Goal: Obtain resource: Obtain resource

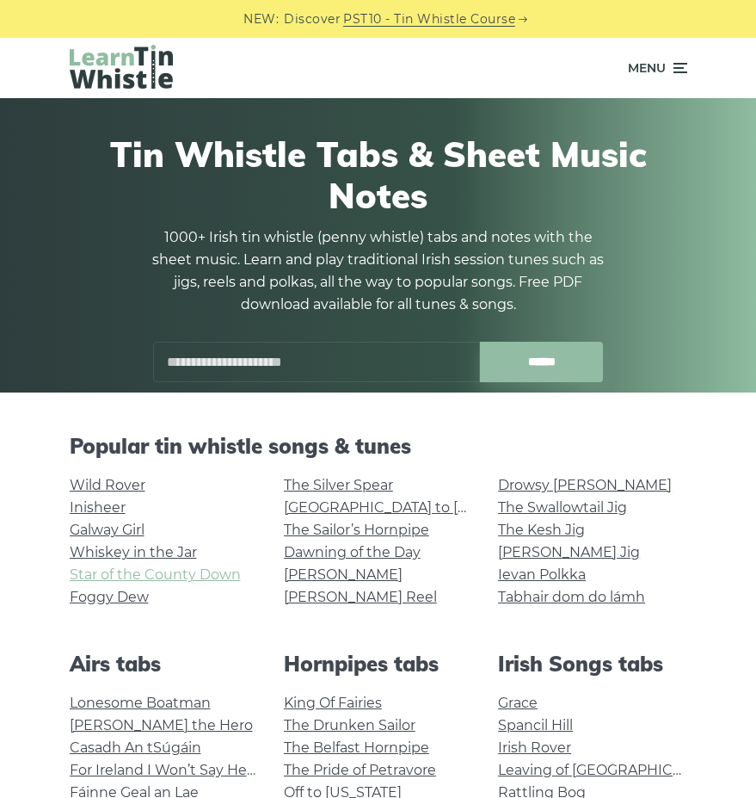
scroll to position [86, 0]
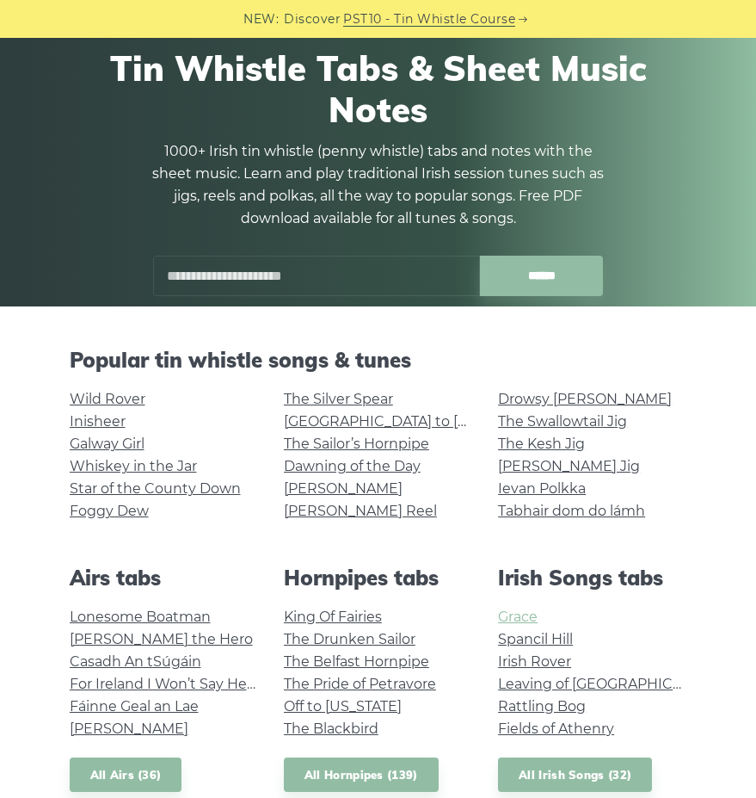
click at [522, 613] on link "Grace" at bounding box center [518, 616] width 40 height 16
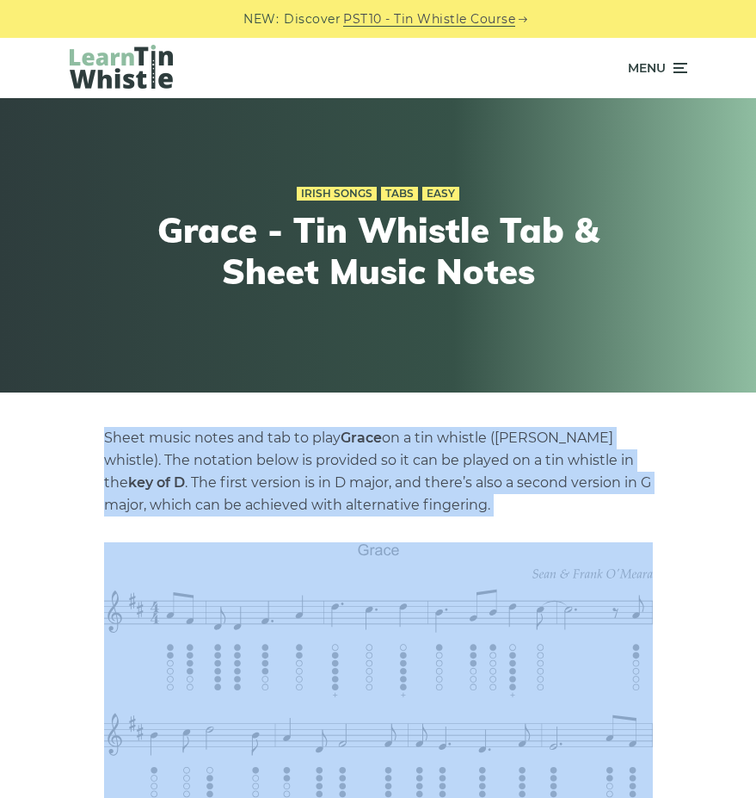
drag, startPoint x: 104, startPoint y: 438, endPoint x: 463, endPoint y: 678, distance: 431.7
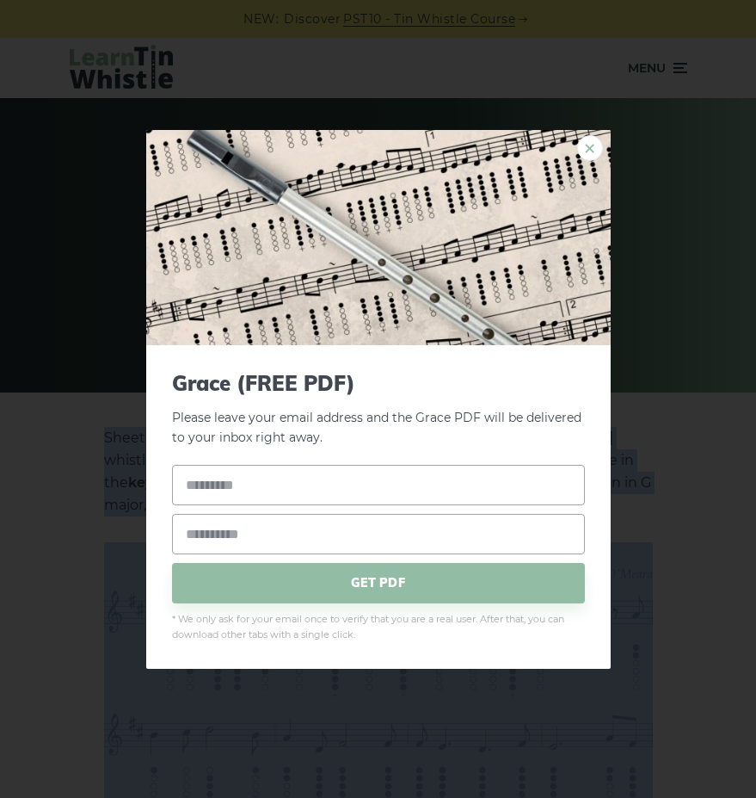
drag, startPoint x: 463, startPoint y: 678, endPoint x: 590, endPoint y: 146, distance: 546.7
click at [590, 146] on link "×" at bounding box center [590, 147] width 26 height 26
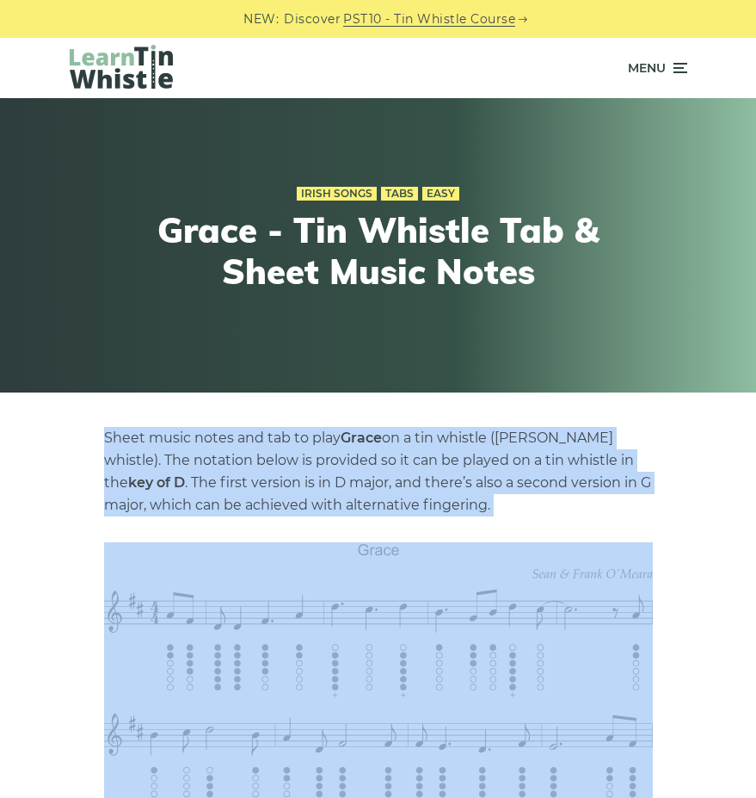
copy div "Sheet music notes and tab to play Grace on a tin whistle ([PERSON_NAME] whistle…"
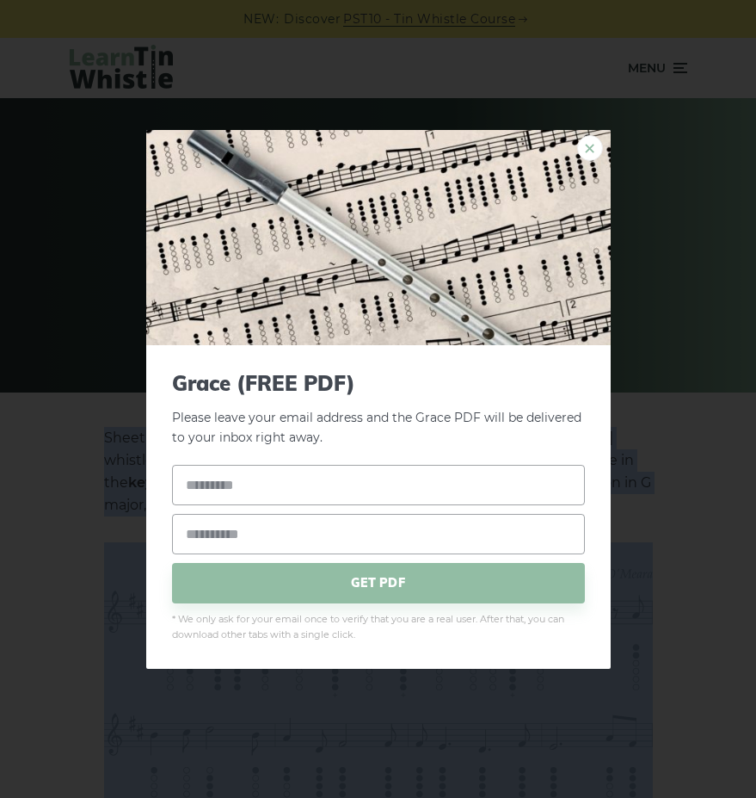
click at [594, 148] on link "×" at bounding box center [590, 147] width 26 height 26
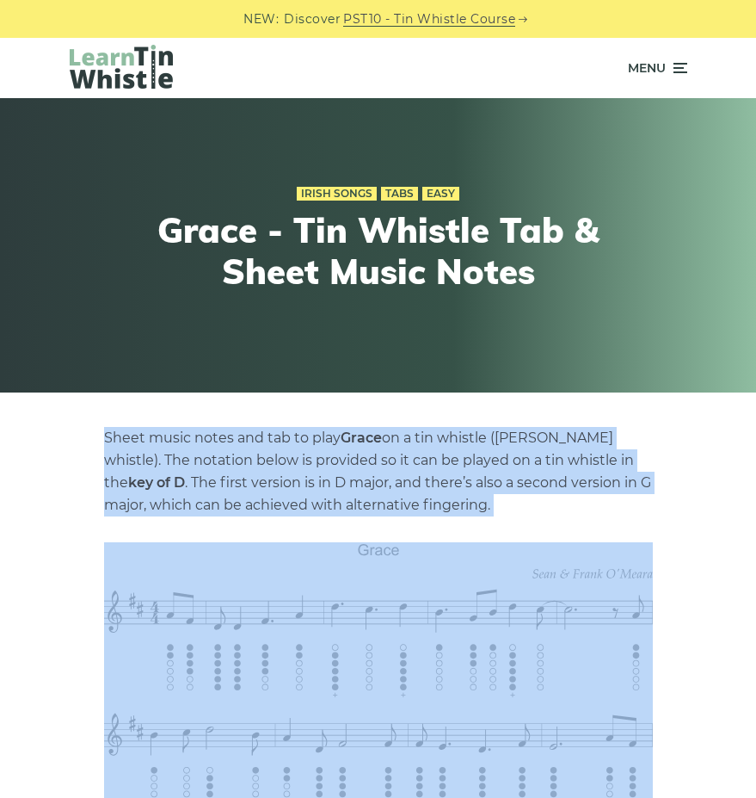
click at [140, 429] on p "Sheet music notes and tab to play Grace on a tin whistle ([PERSON_NAME] whistle…" at bounding box center [378, 471] width 549 height 89
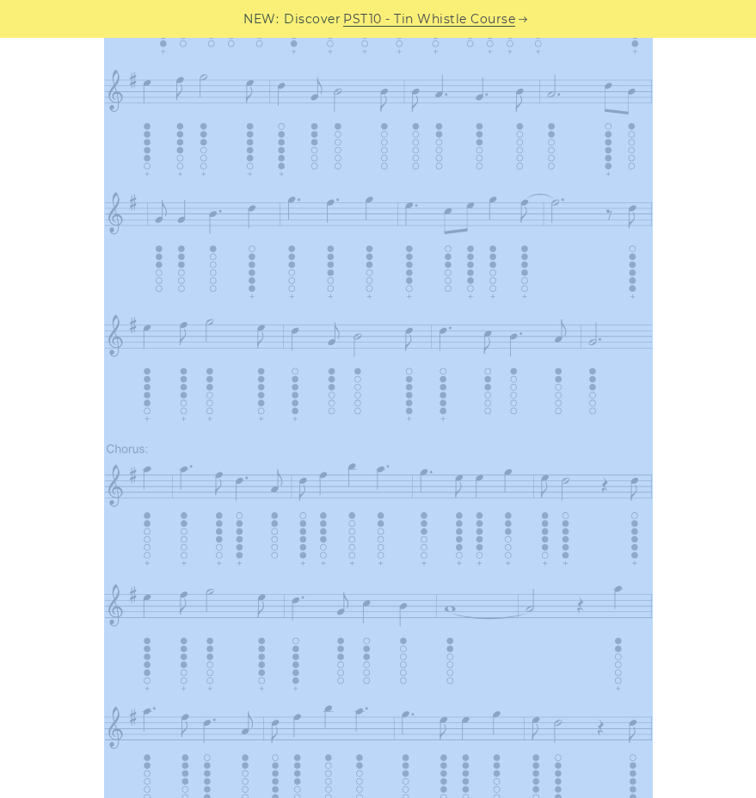
scroll to position [2009, 0]
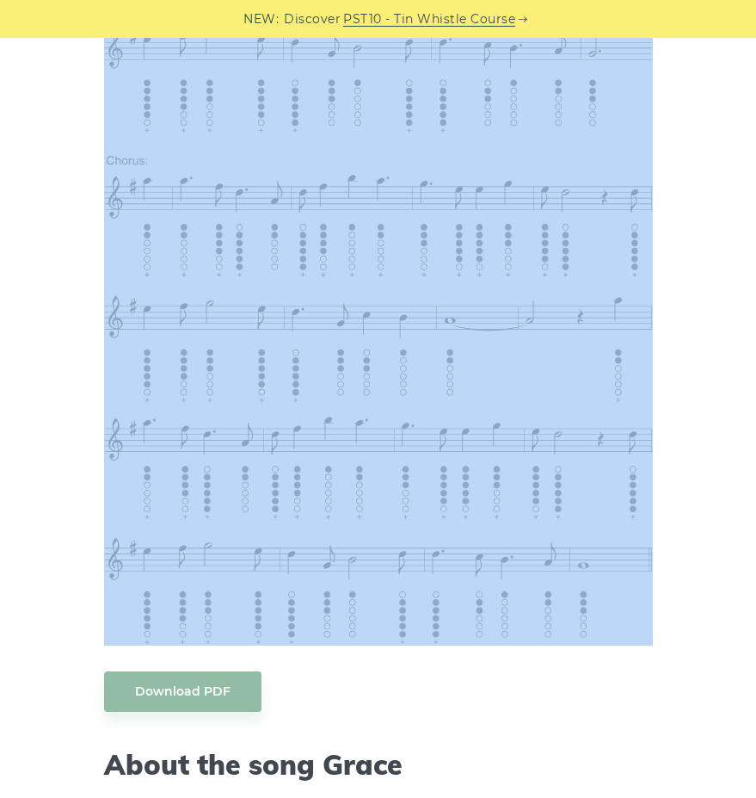
drag, startPoint x: 102, startPoint y: 434, endPoint x: 612, endPoint y: 628, distance: 544.9
click at [612, 628] on div "Sheet music notes and tab to play Grace on a tin whistle ([PERSON_NAME] whistle…" at bounding box center [378, 464] width 575 height 4092
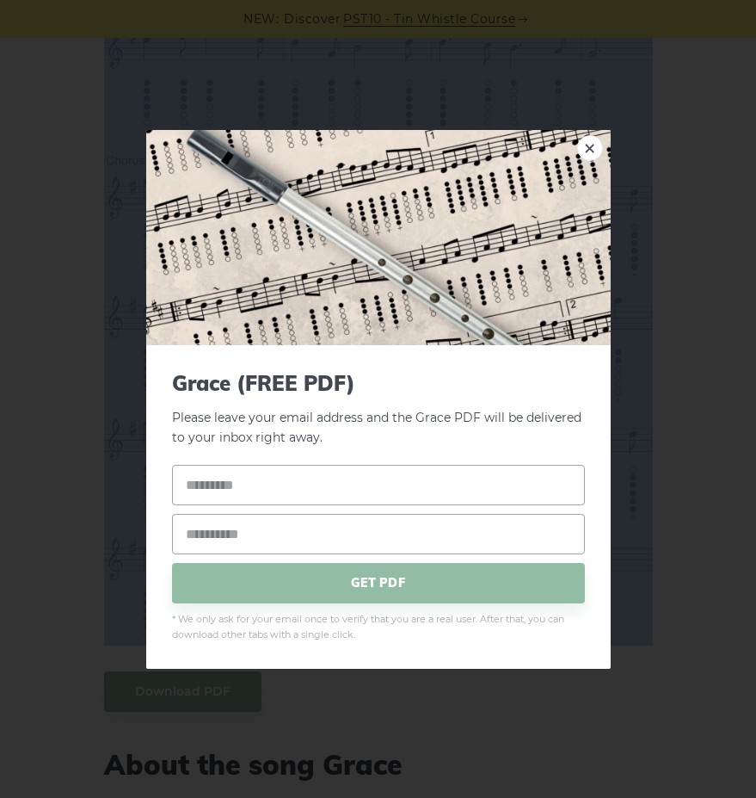
copy div "Sheet music notes and tab to play Grace on a tin whistle ([PERSON_NAME] whistle…"
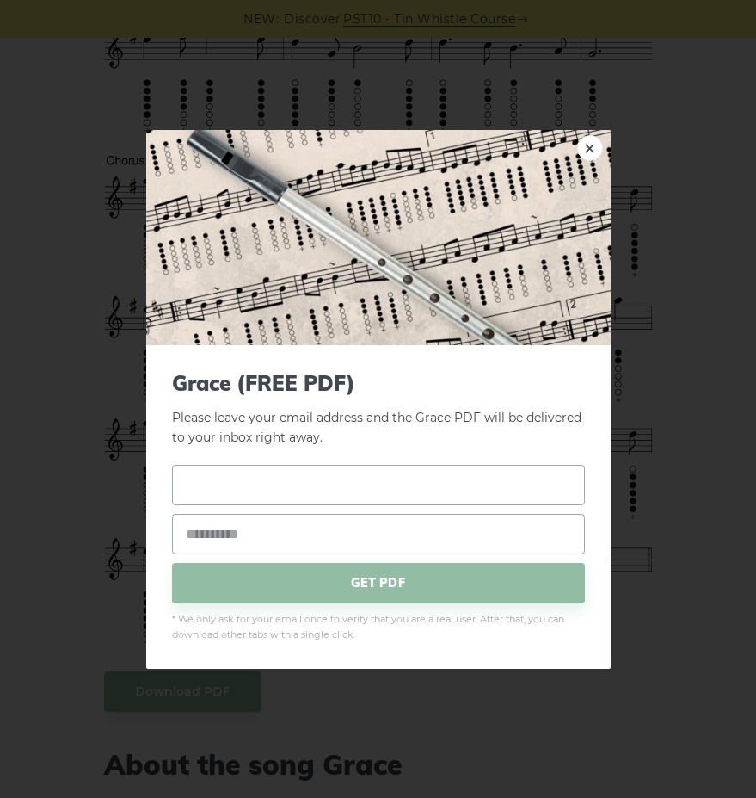
click at [199, 488] on input "text" at bounding box center [378, 485] width 413 height 40
type input "****"
click at [223, 539] on input "email" at bounding box center [378, 534] width 413 height 40
type input "**********"
click at [386, 577] on span "GET PDF" at bounding box center [378, 583] width 413 height 40
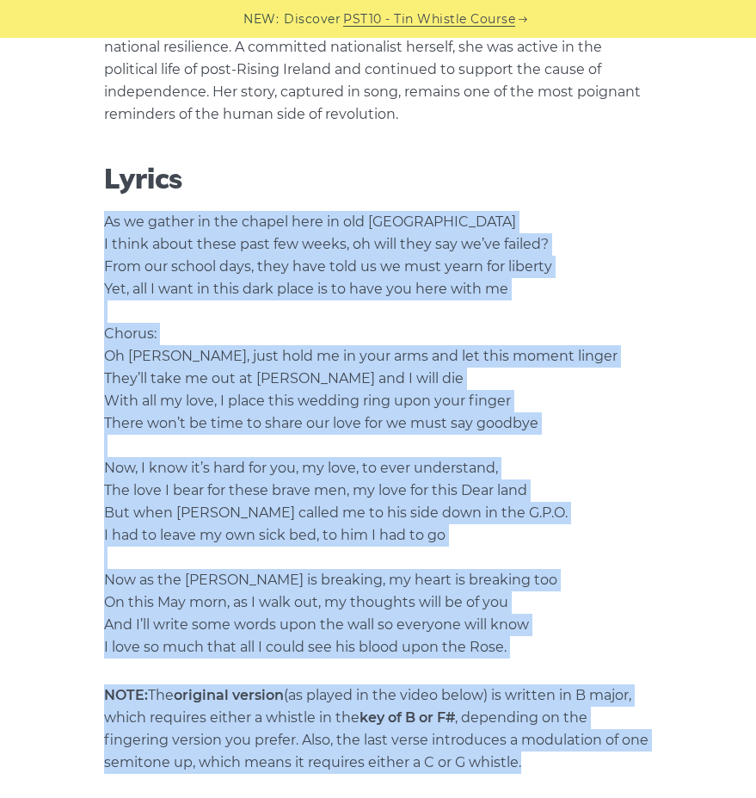
scroll to position [2938, 0]
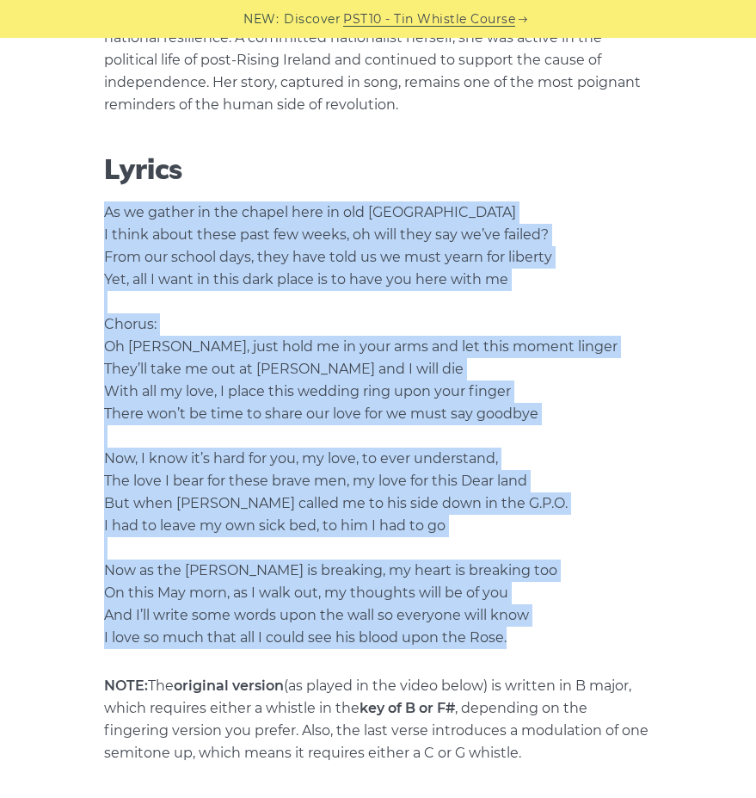
drag, startPoint x: 103, startPoint y: 626, endPoint x: 541, endPoint y: 639, distance: 438.1
click at [541, 639] on p "As we gather in the chapel here in old [GEOGRAPHIC_DATA] I think about these pa…" at bounding box center [378, 424] width 549 height 447
copy p "As we gather in the chapel here in old [GEOGRAPHIC_DATA] I think about these pa…"
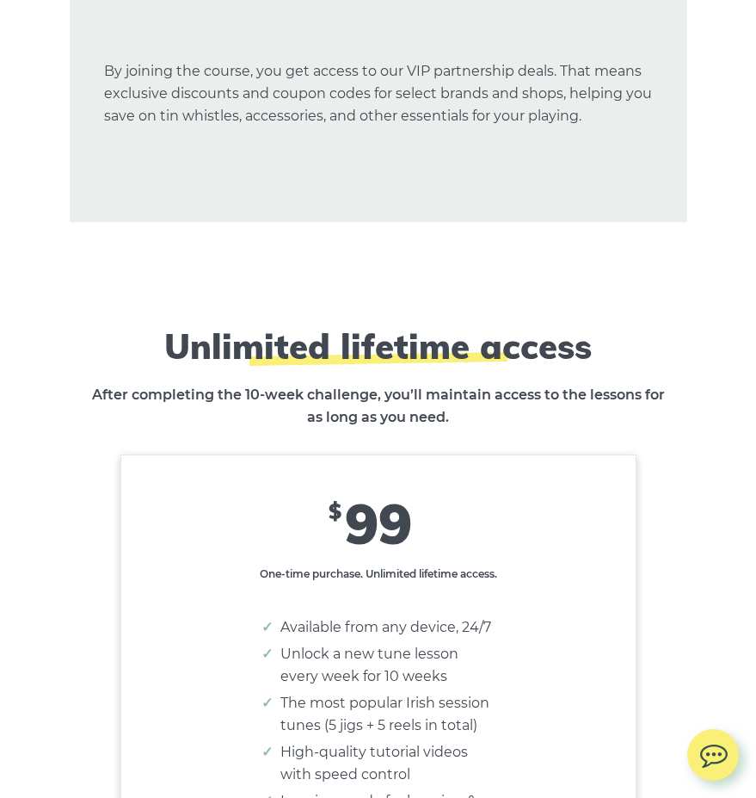
scroll to position [10755, 0]
